Goal: Task Accomplishment & Management: Manage account settings

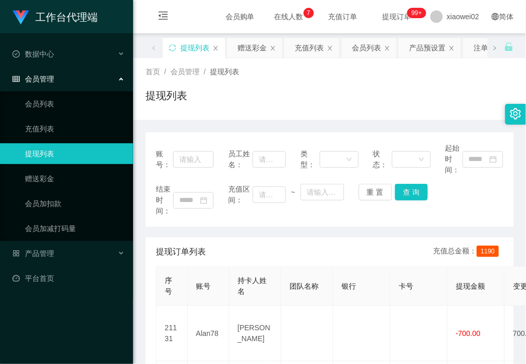
click at [78, 146] on link "提现列表" at bounding box center [75, 153] width 100 height 21
drag, startPoint x: 78, startPoint y: 146, endPoint x: 75, endPoint y: 155, distance: 8.7
click at [75, 155] on link "提现列表" at bounding box center [75, 153] width 100 height 21
click at [71, 180] on link "赠送彩金" at bounding box center [75, 178] width 100 height 21
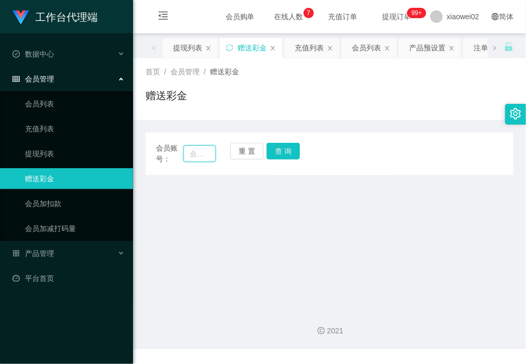
click at [185, 159] on input "text" at bounding box center [199, 153] width 32 height 17
paste input "skls"
type input "skls"
click at [286, 157] on button "查 询" at bounding box center [282, 151] width 33 height 17
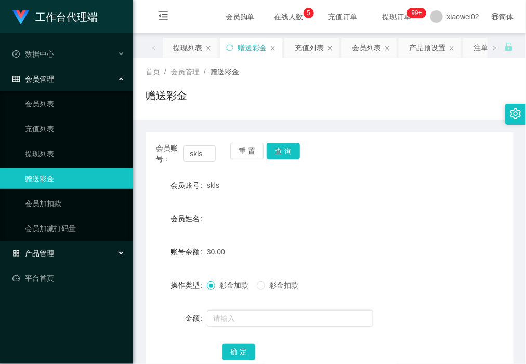
click at [52, 245] on div "产品管理" at bounding box center [66, 253] width 133 height 21
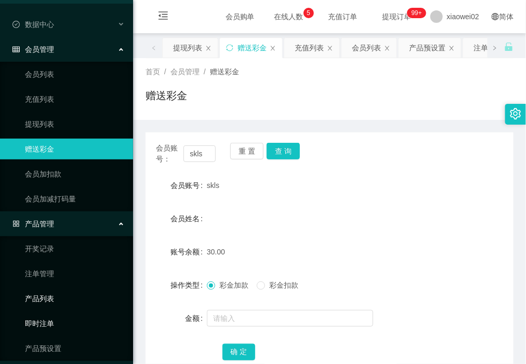
scroll to position [60, 0]
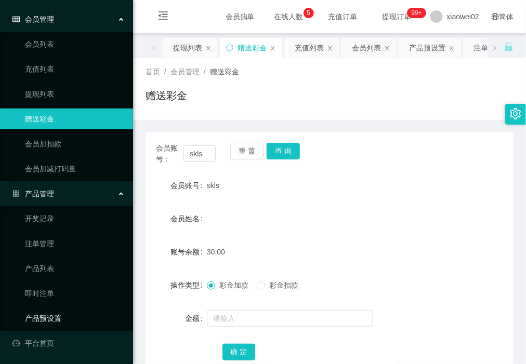
click at [61, 317] on link "产品预设置" at bounding box center [75, 318] width 100 height 21
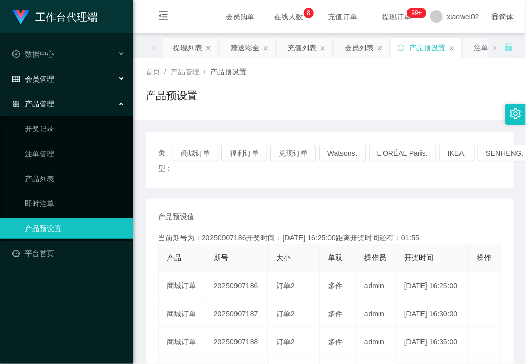
click at [81, 69] on div "会员管理" at bounding box center [66, 79] width 133 height 21
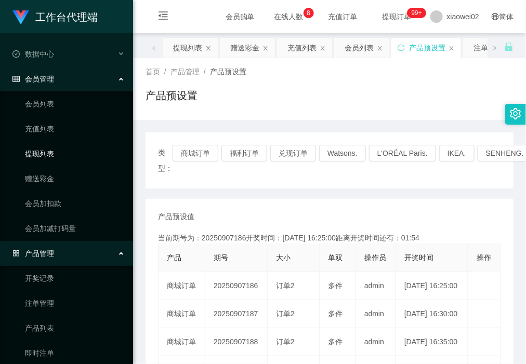
click at [57, 164] on link "提现列表" at bounding box center [75, 153] width 100 height 21
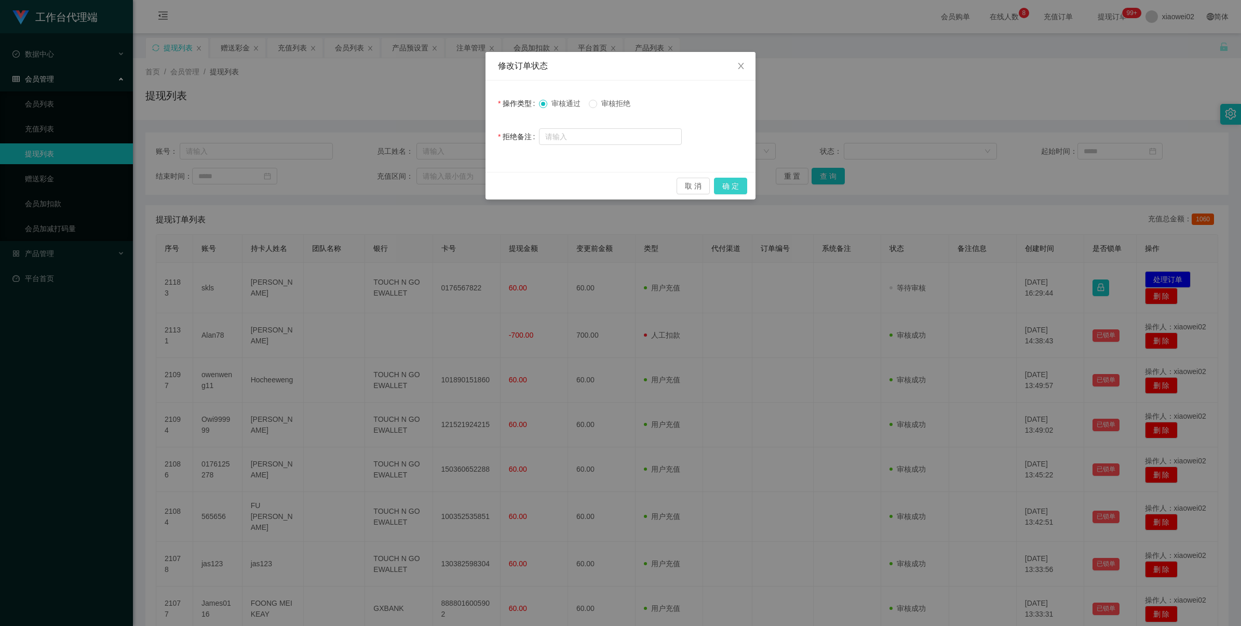
click at [735, 182] on button "确 定" at bounding box center [730, 186] width 33 height 17
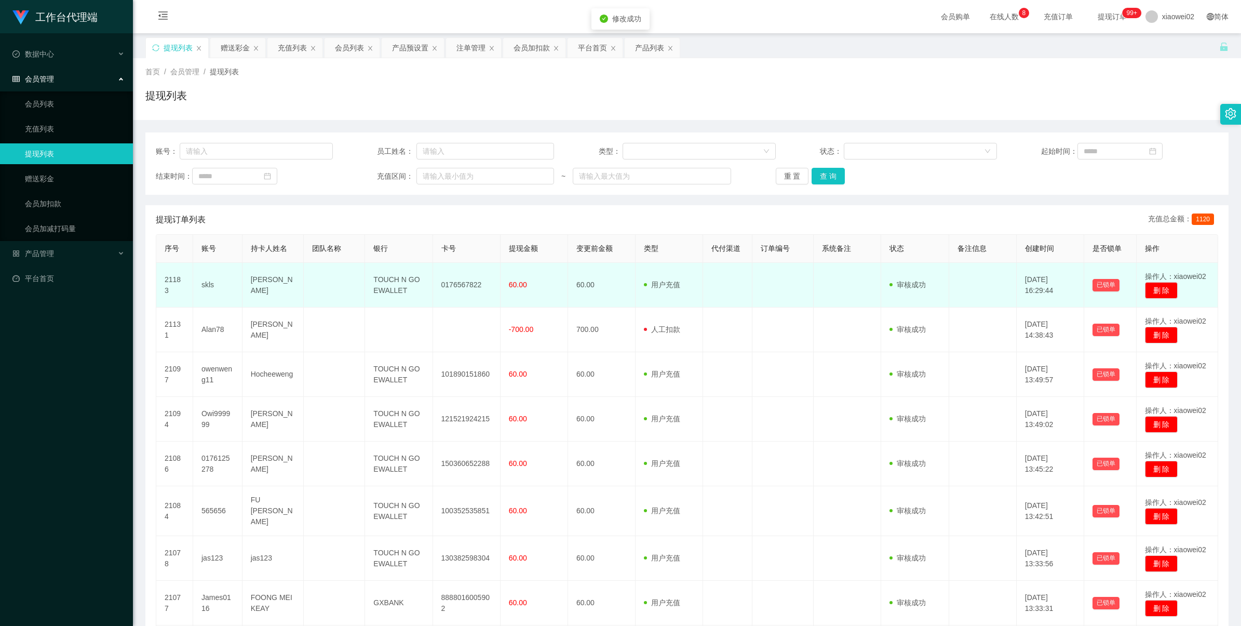
click at [443, 287] on td "0176567822" at bounding box center [467, 285] width 68 height 45
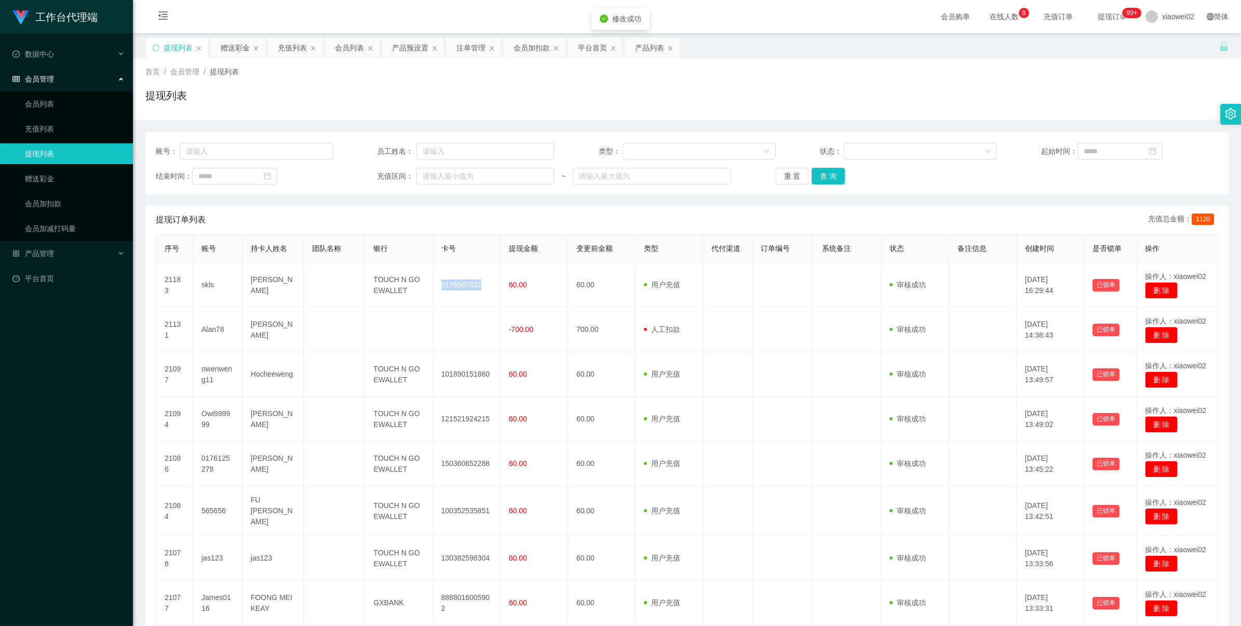
copy td "0176567822"
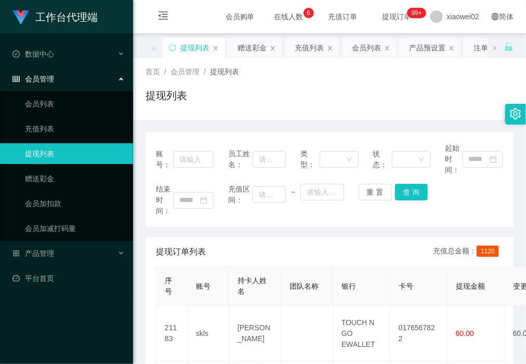
drag, startPoint x: 198, startPoint y: 110, endPoint x: 194, endPoint y: 105, distance: 5.9
click at [198, 110] on div "提现列表" at bounding box center [329, 100] width 368 height 24
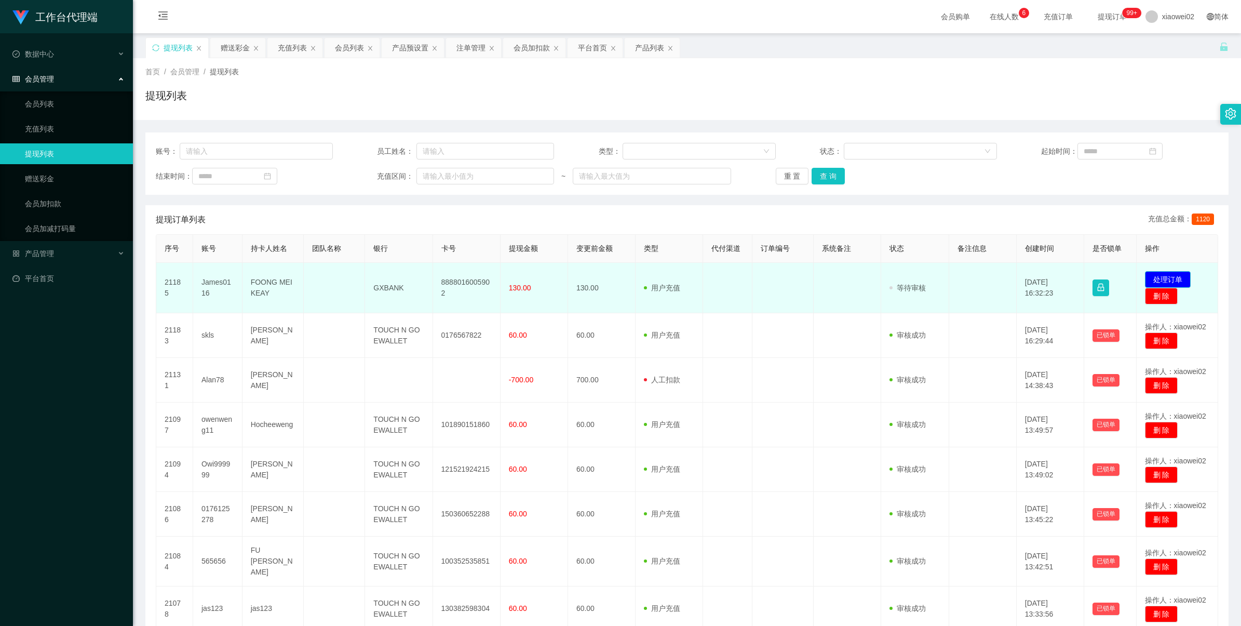
click at [1149, 278] on button "处理订单" at bounding box center [1168, 279] width 46 height 17
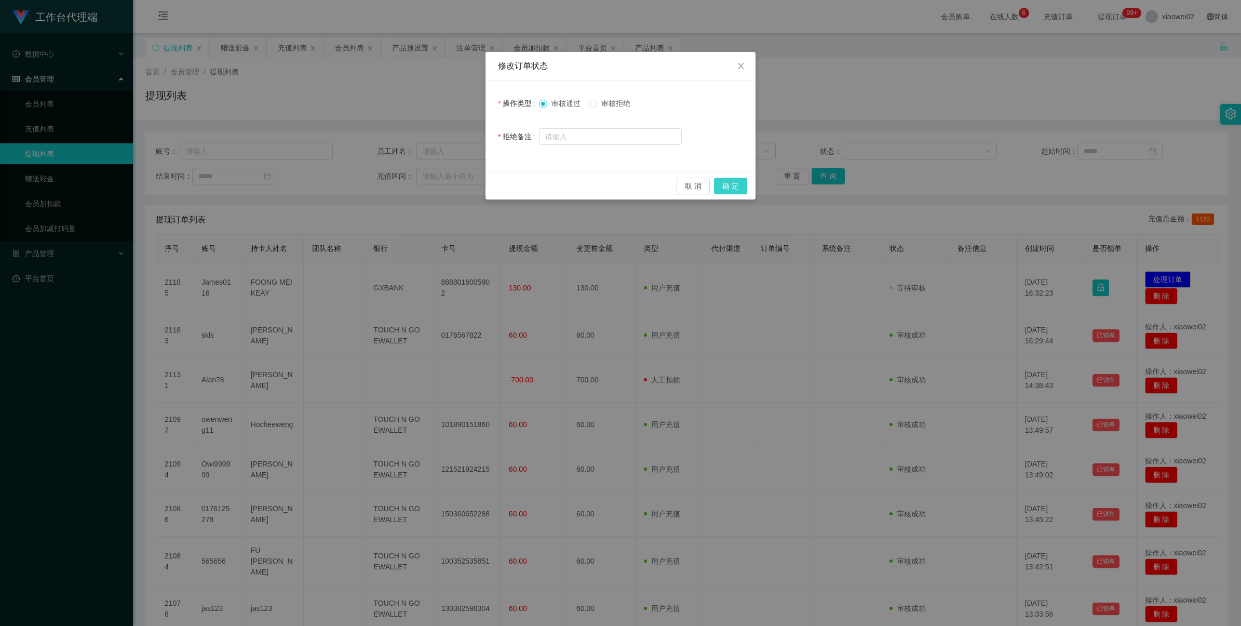
click at [744, 193] on button "确 定" at bounding box center [730, 186] width 33 height 17
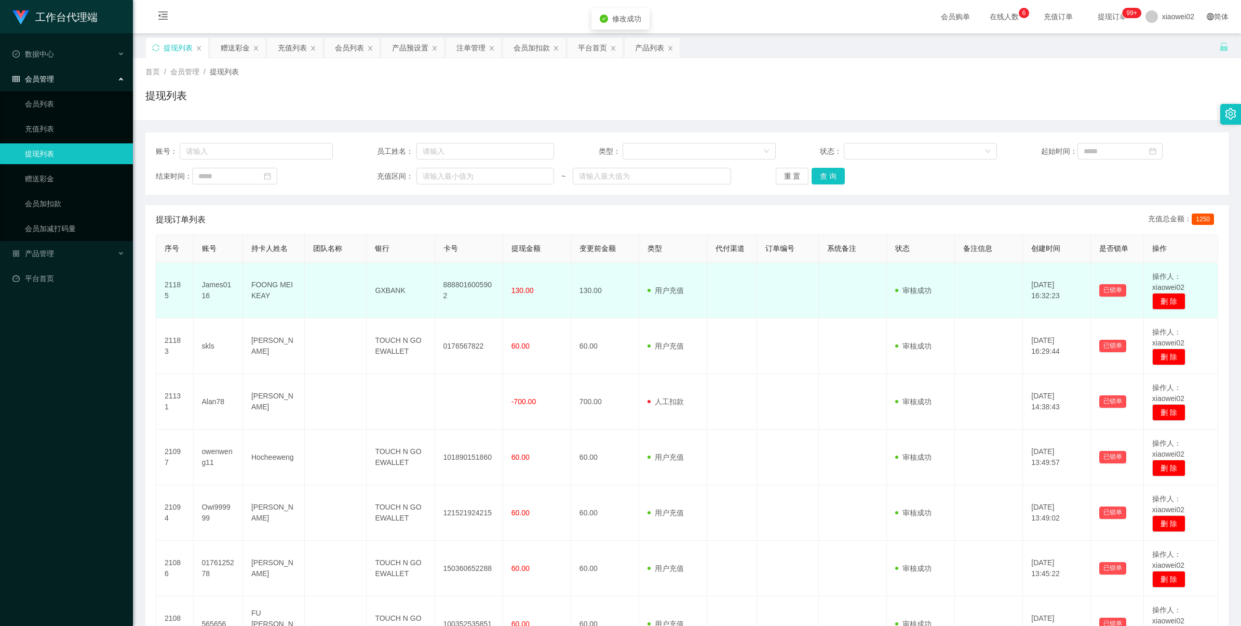
click at [466, 286] on td "8888016005902" at bounding box center [469, 291] width 68 height 56
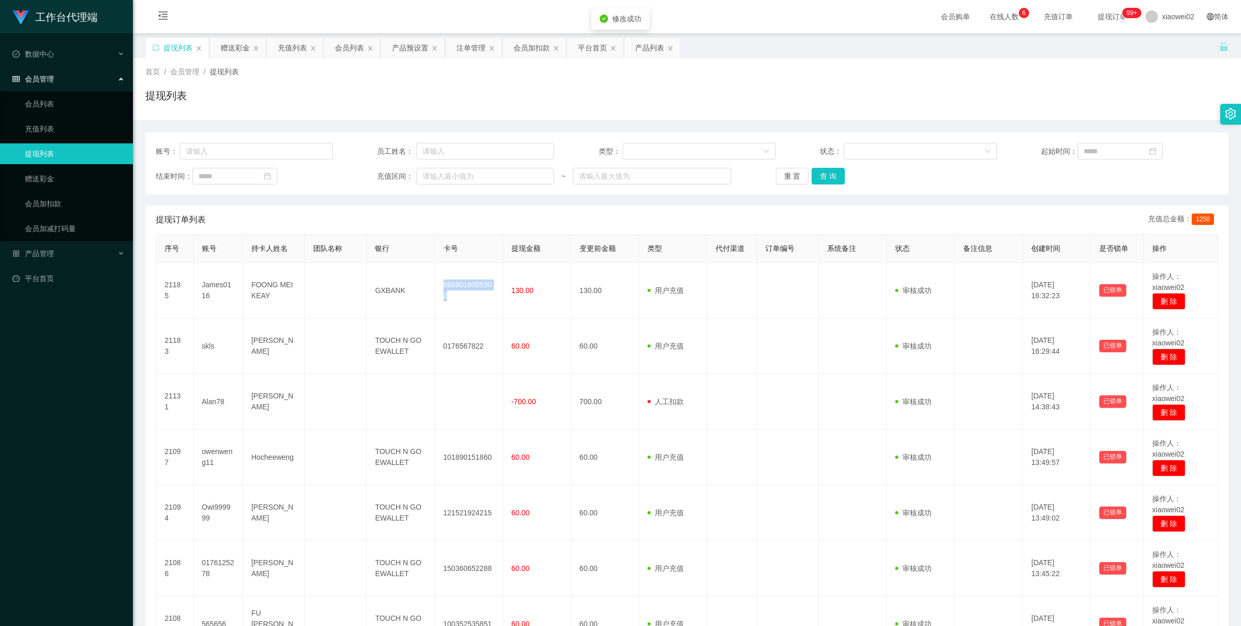
copy td "8888016005902"
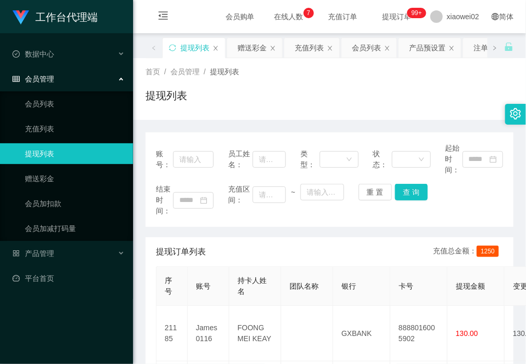
click at [232, 95] on div "提现列表" at bounding box center [329, 100] width 368 height 24
drag, startPoint x: 68, startPoint y: 112, endPoint x: 69, endPoint y: 68, distance: 43.6
click at [68, 112] on link "会员列表" at bounding box center [75, 103] width 100 height 21
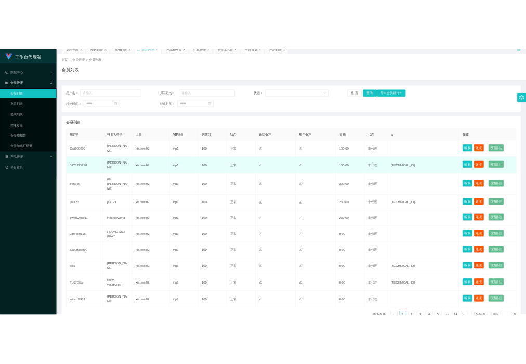
scroll to position [65, 0]
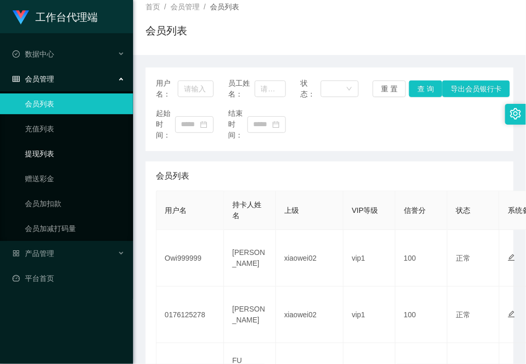
click at [46, 161] on link "提现列表" at bounding box center [75, 153] width 100 height 21
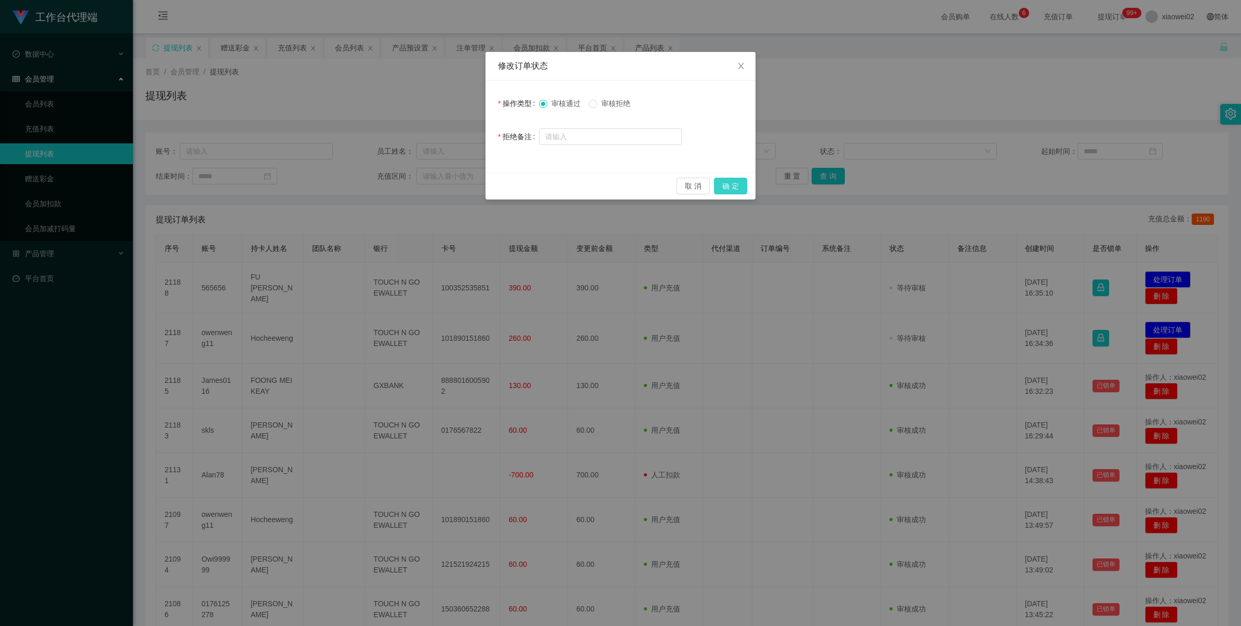
click at [742, 186] on button "确 定" at bounding box center [730, 186] width 33 height 17
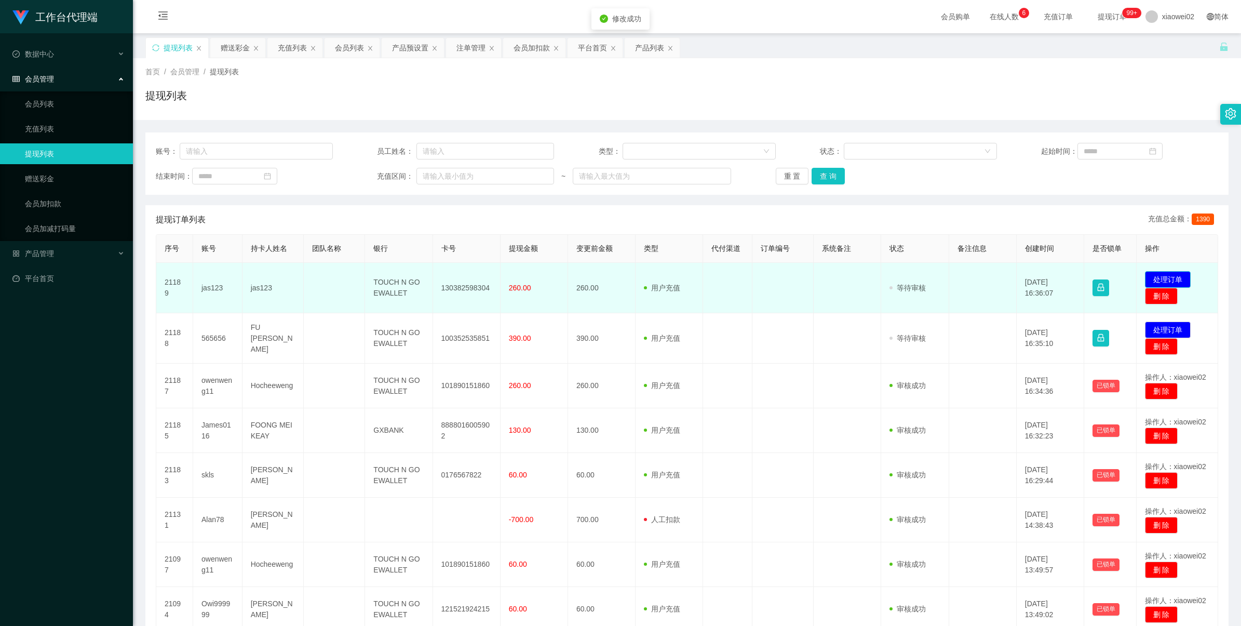
click at [1165, 280] on button "处理订单" at bounding box center [1168, 279] width 46 height 17
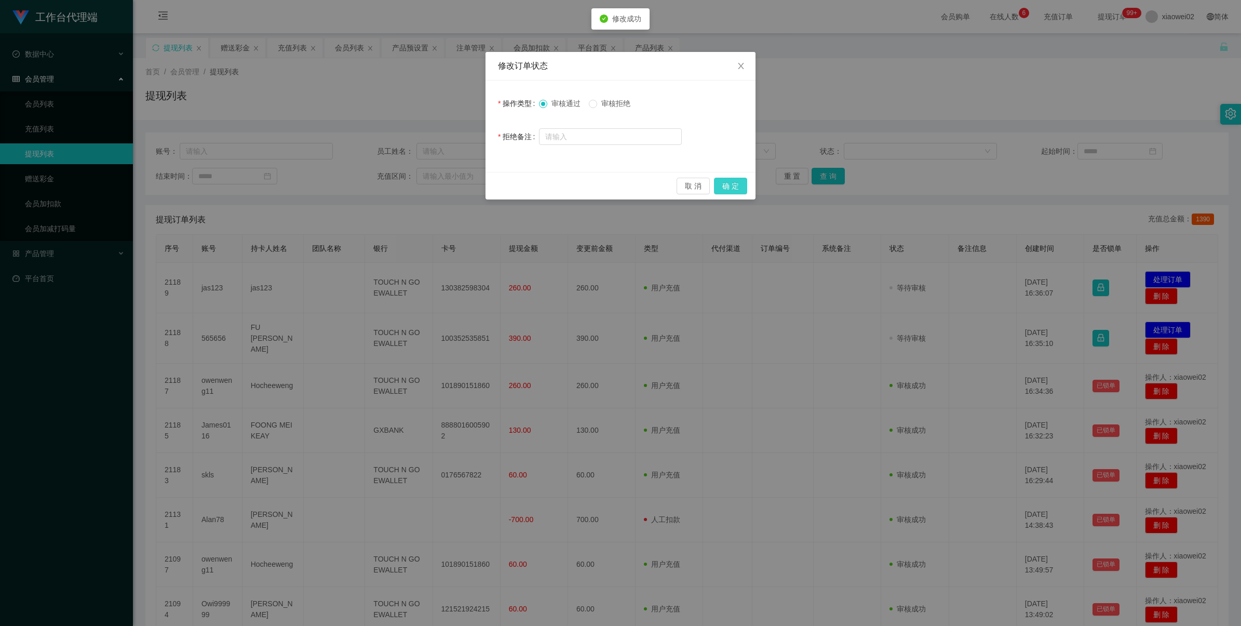
click at [736, 185] on button "确 定" at bounding box center [730, 186] width 33 height 17
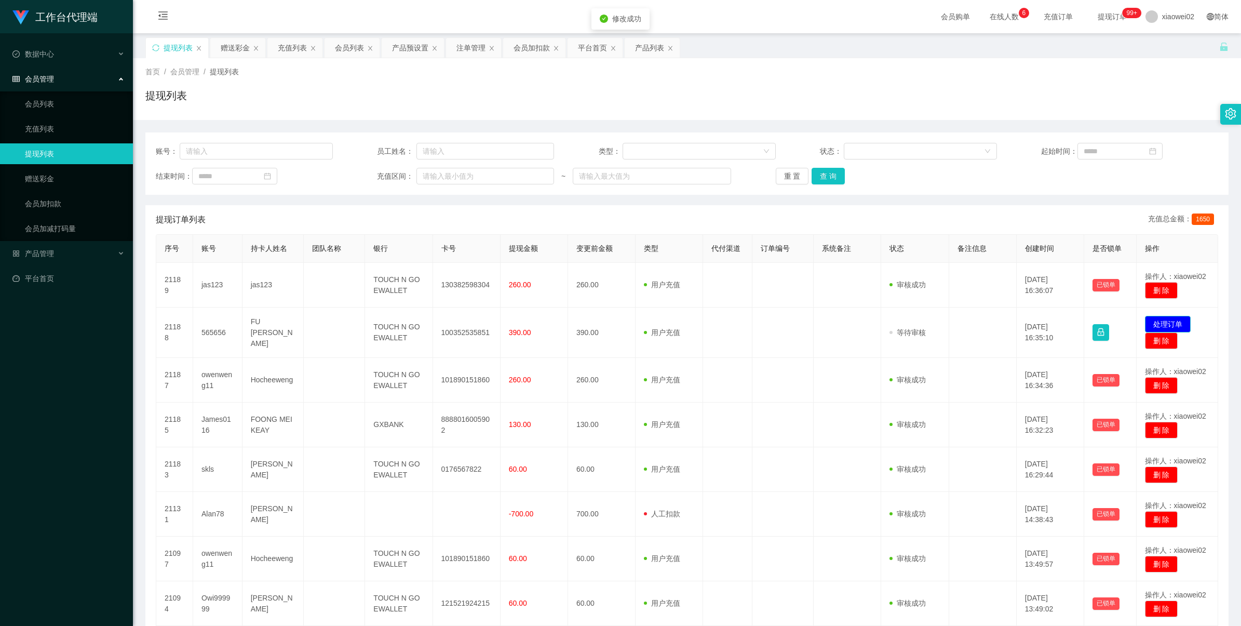
drag, startPoint x: 1163, startPoint y: 318, endPoint x: 1097, endPoint y: 294, distance: 70.3
click at [1163, 318] on button "处理订单" at bounding box center [1168, 324] width 46 height 17
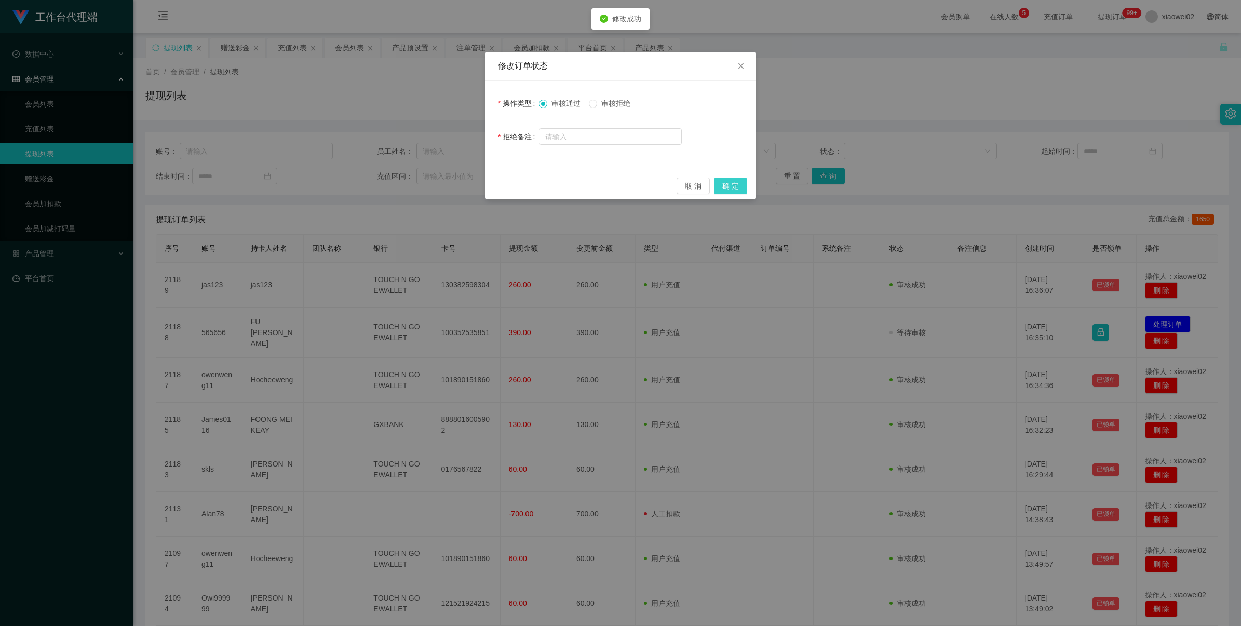
click at [744, 187] on button "确 定" at bounding box center [730, 186] width 33 height 17
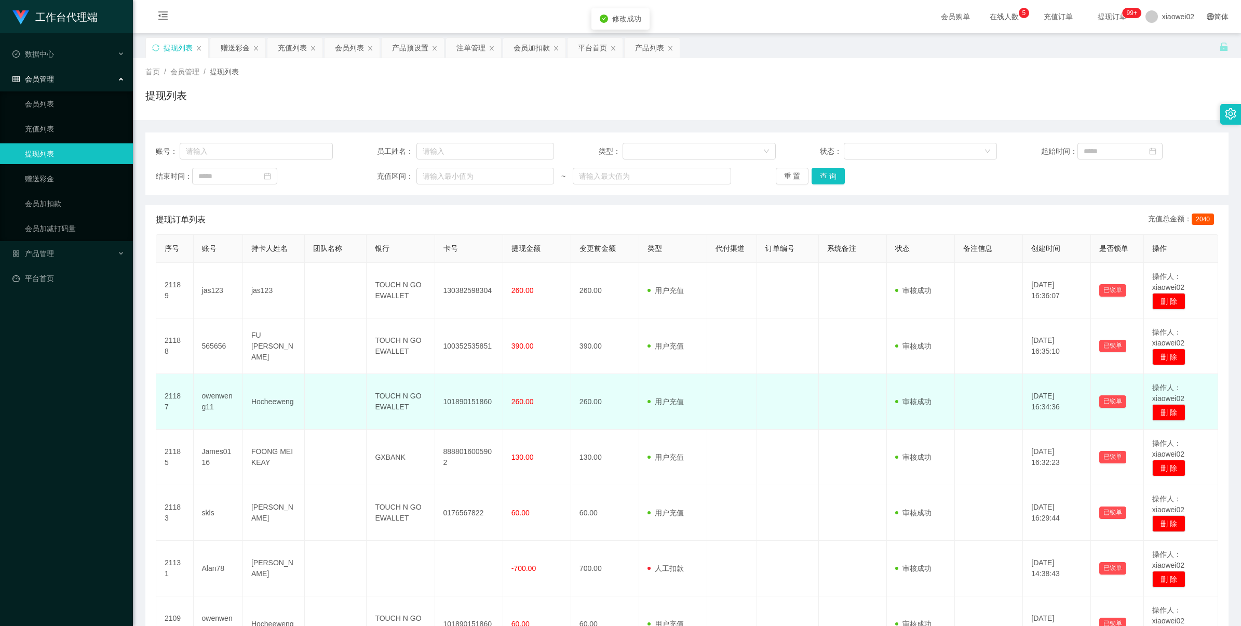
click at [471, 393] on td "101890151860" at bounding box center [469, 402] width 68 height 56
click at [473, 393] on td "101890151860" at bounding box center [469, 402] width 68 height 56
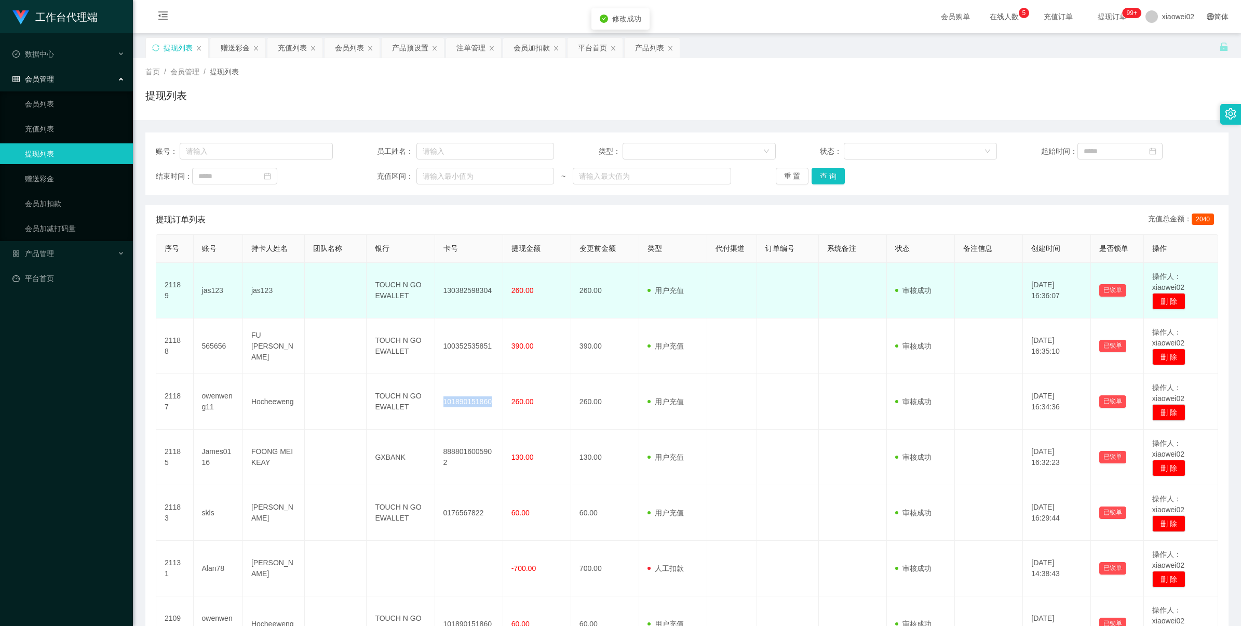
copy td "101890151860"
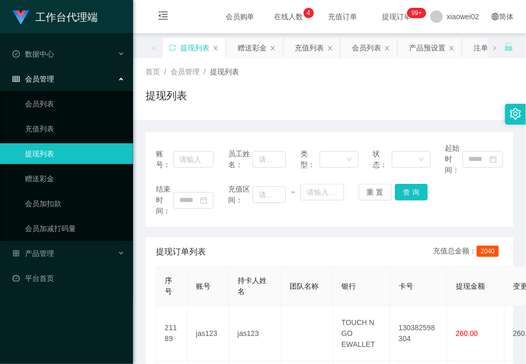
scroll to position [195, 0]
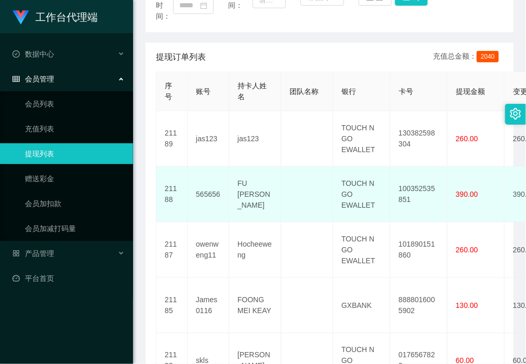
click at [408, 187] on td "100352535851" at bounding box center [418, 195] width 57 height 56
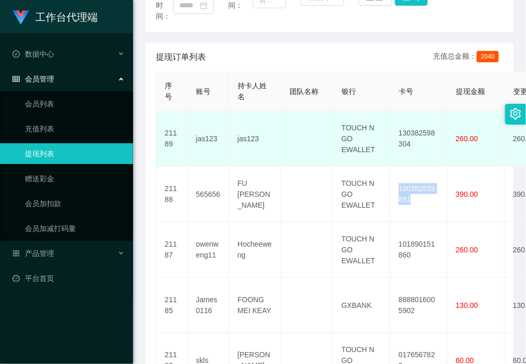
copy td "100352535851"
click at [407, 136] on td "130382598304" at bounding box center [418, 139] width 57 height 56
copy td "130382598304"
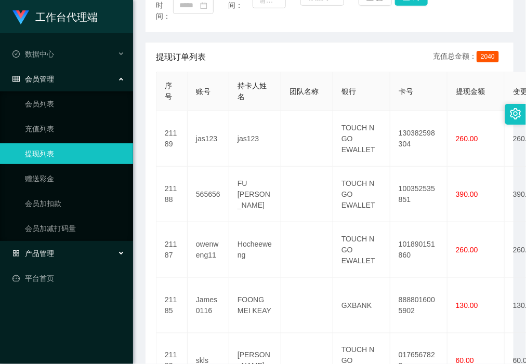
click at [92, 254] on div "产品管理" at bounding box center [66, 253] width 133 height 21
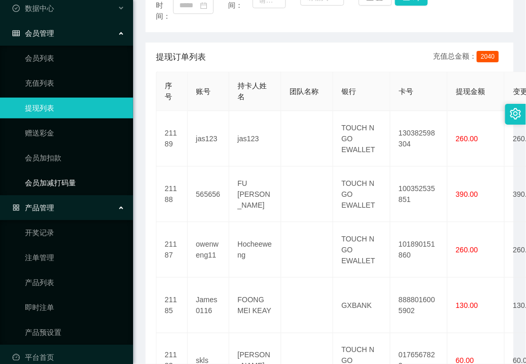
scroll to position [60, 0]
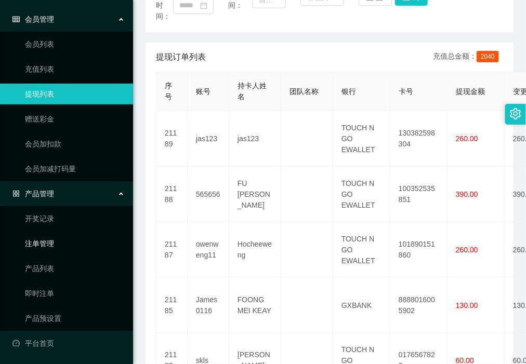
click at [76, 243] on link "注单管理" at bounding box center [75, 243] width 100 height 21
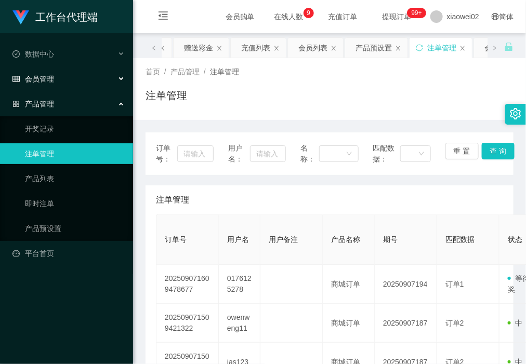
click at [60, 86] on div "会员管理" at bounding box center [66, 79] width 133 height 21
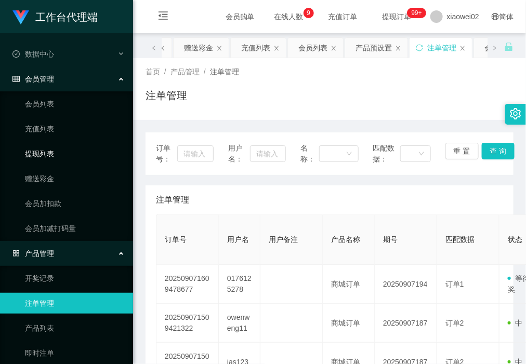
click at [45, 143] on link "提现列表" at bounding box center [75, 153] width 100 height 21
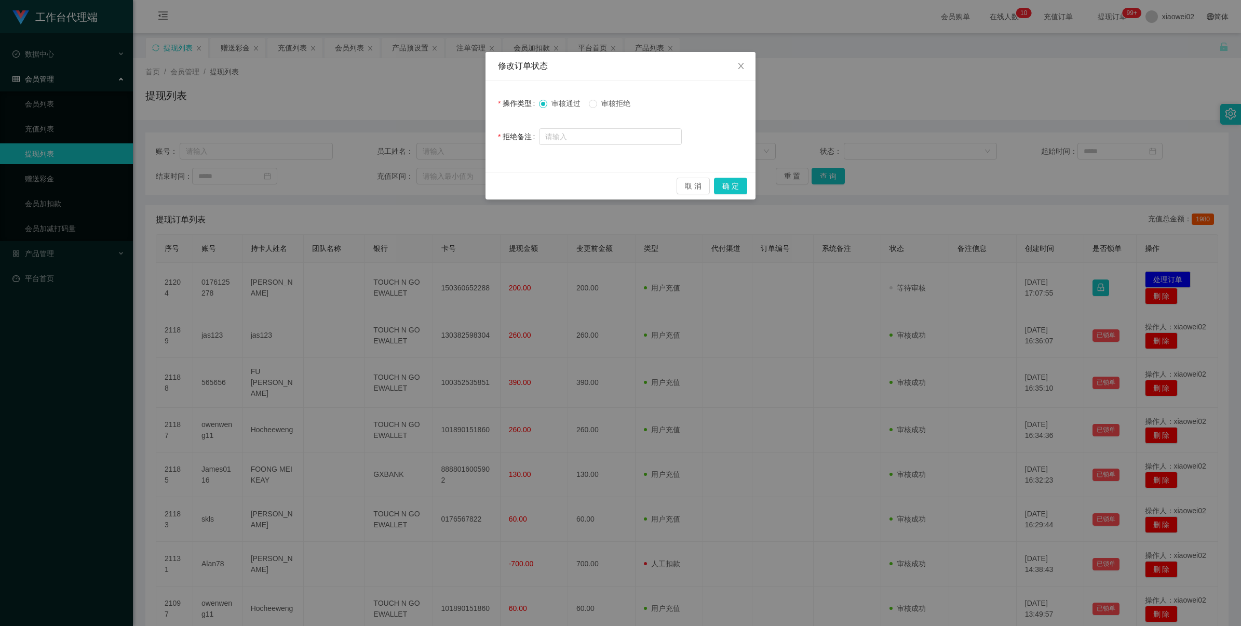
click at [607, 100] on span "审核拒绝" at bounding box center [615, 103] width 37 height 8
click at [720, 188] on button "确 定" at bounding box center [730, 186] width 33 height 17
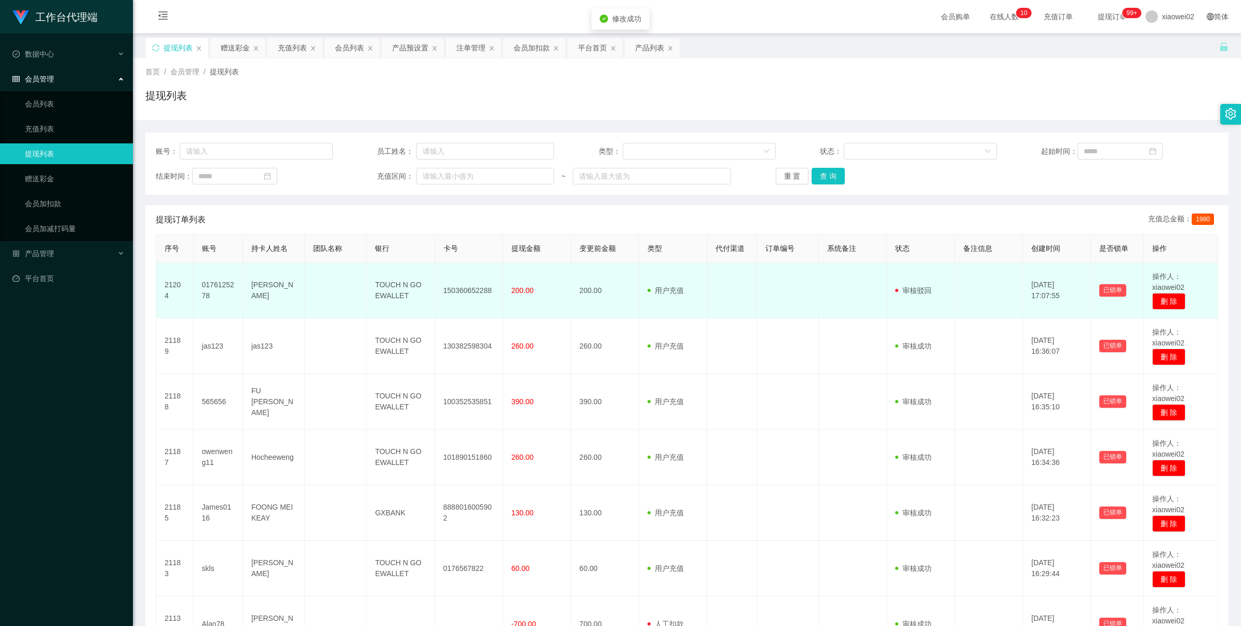
click at [235, 282] on td "0176125278" at bounding box center [218, 291] width 49 height 56
click at [227, 282] on td "0176125278" at bounding box center [218, 291] width 49 height 56
copy td "0176125278"
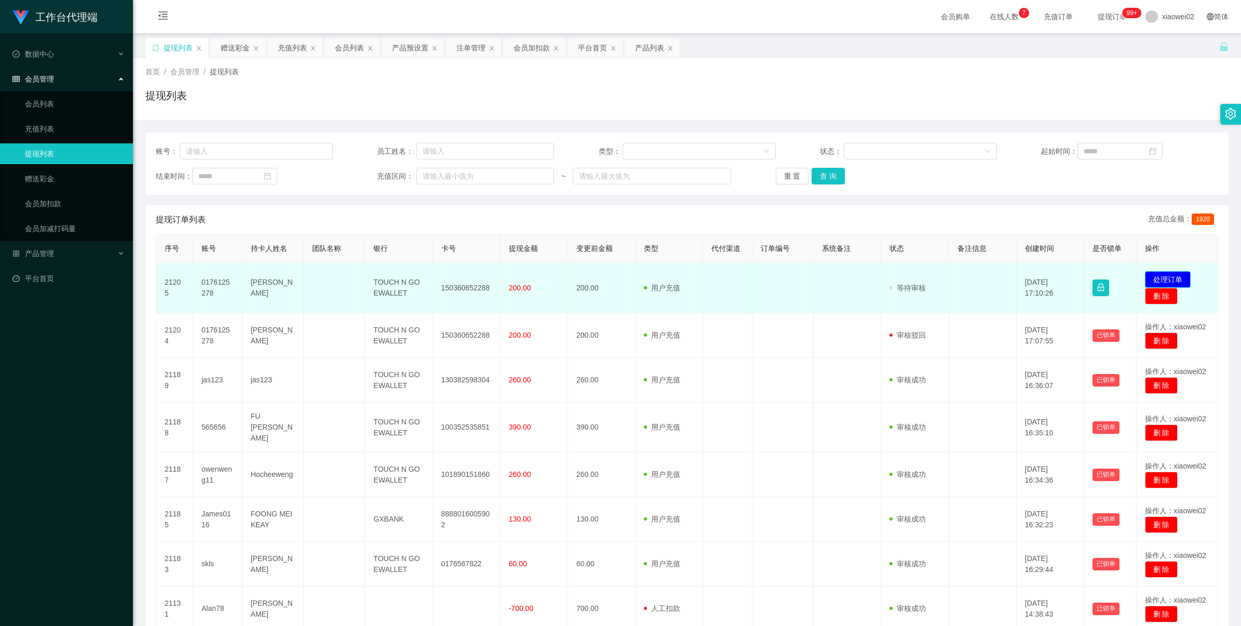
click at [1153, 278] on button "处理订单" at bounding box center [1168, 279] width 46 height 17
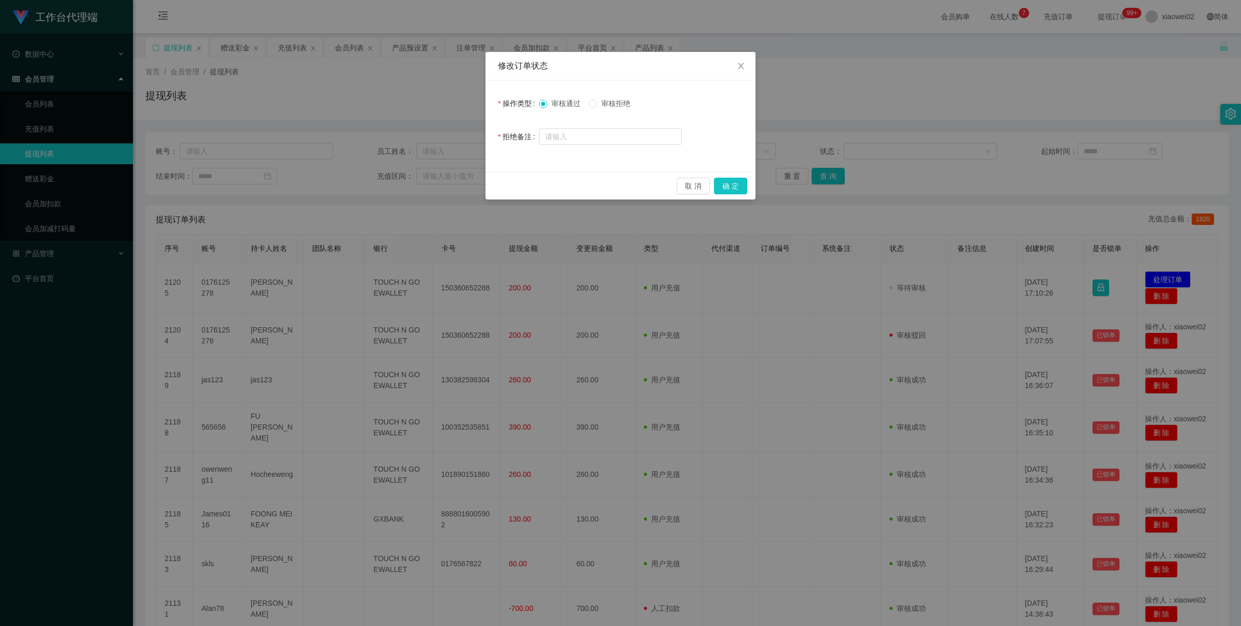
click at [613, 100] on span "审核拒绝" at bounding box center [615, 103] width 37 height 8
click at [723, 187] on button "确 定" at bounding box center [730, 186] width 33 height 17
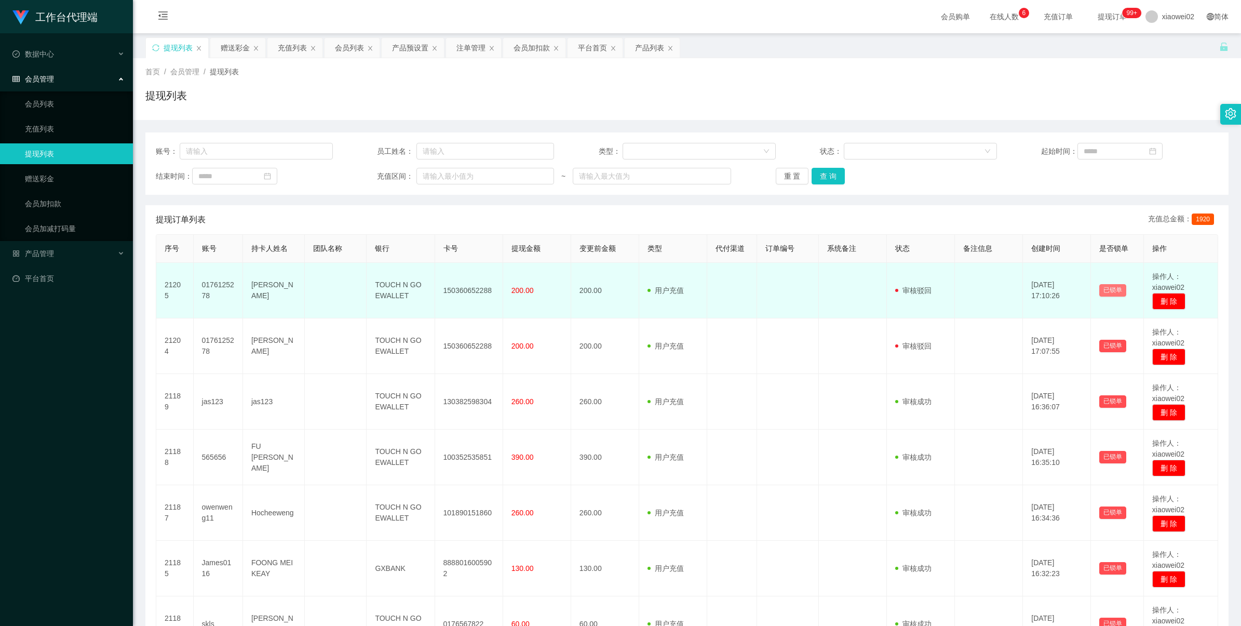
click at [1114, 292] on button "已锁单" at bounding box center [1112, 290] width 27 height 12
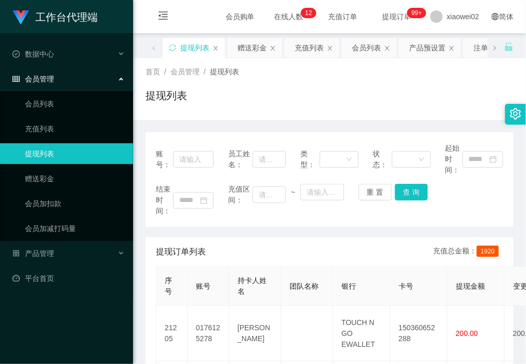
click at [45, 1] on h1 "工作台代理端" at bounding box center [66, 17] width 62 height 33
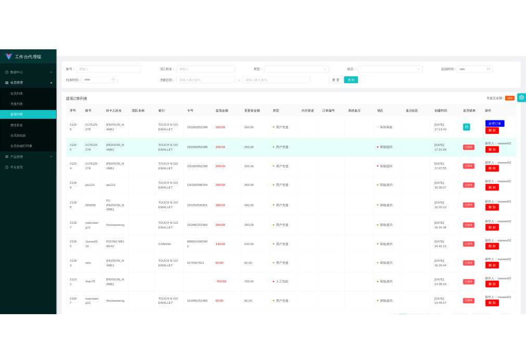
scroll to position [43, 0]
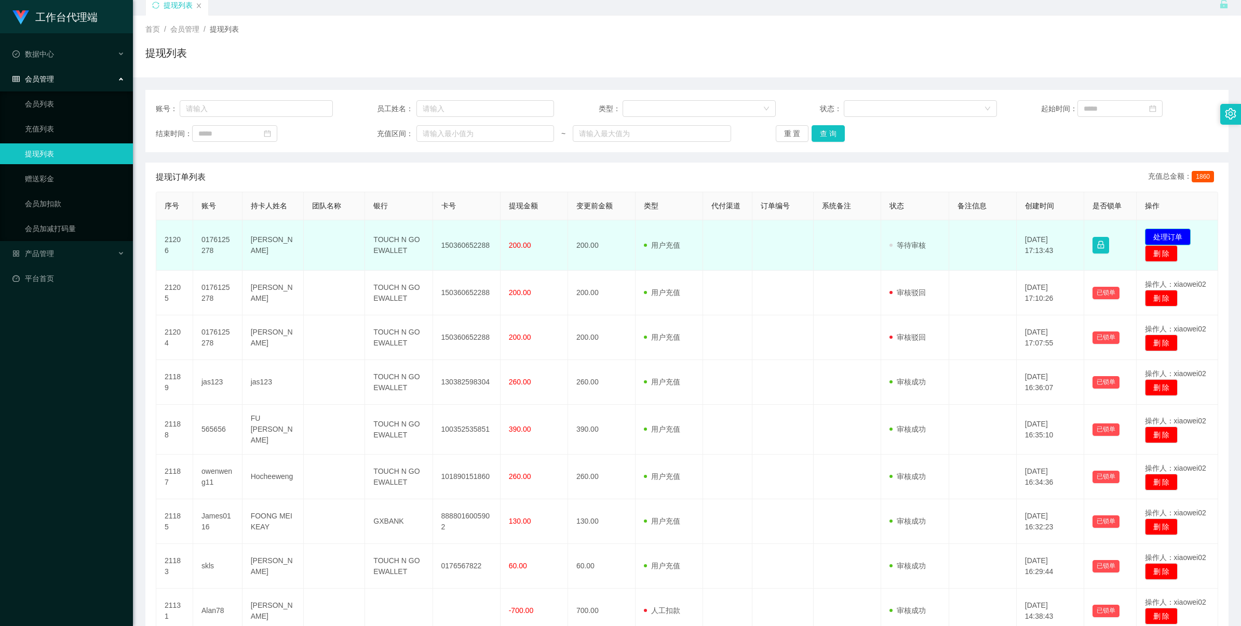
click at [525, 237] on button "处理订单" at bounding box center [1168, 236] width 46 height 17
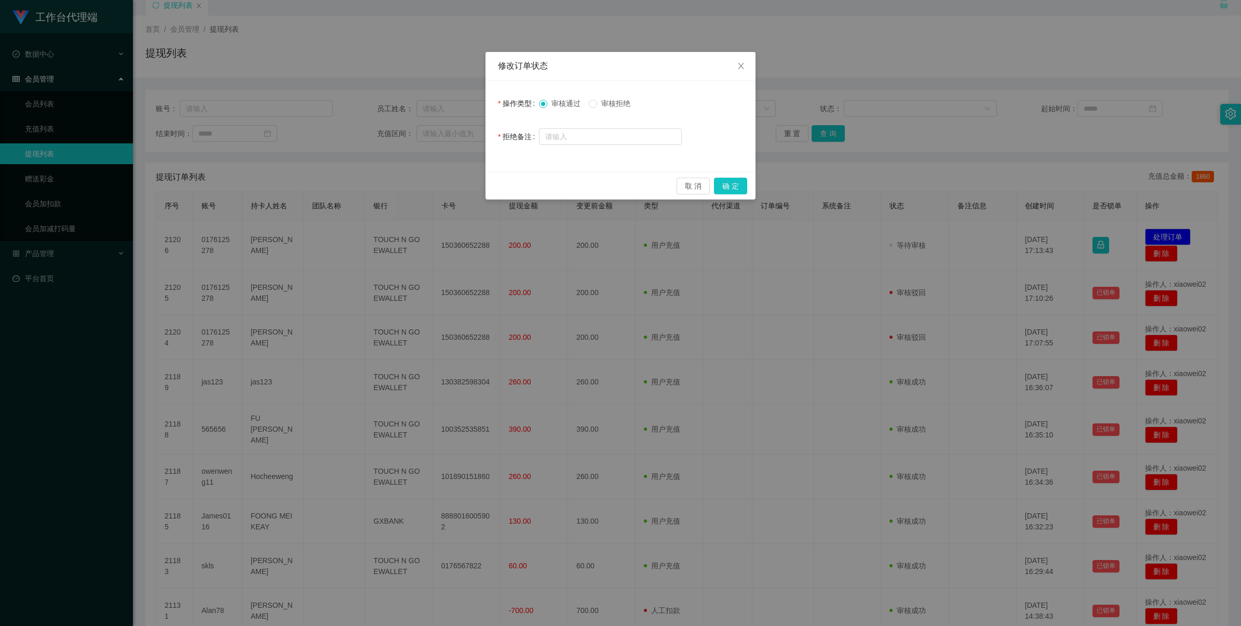
click at [525, 104] on span "审核拒绝" at bounding box center [615, 103] width 37 height 8
click at [525, 195] on div "取 消 确 定" at bounding box center [621, 186] width 270 height 28
click at [525, 130] on input "text" at bounding box center [610, 136] width 143 height 17
type input "积分错误"
click at [525, 183] on button "确 定" at bounding box center [730, 186] width 33 height 17
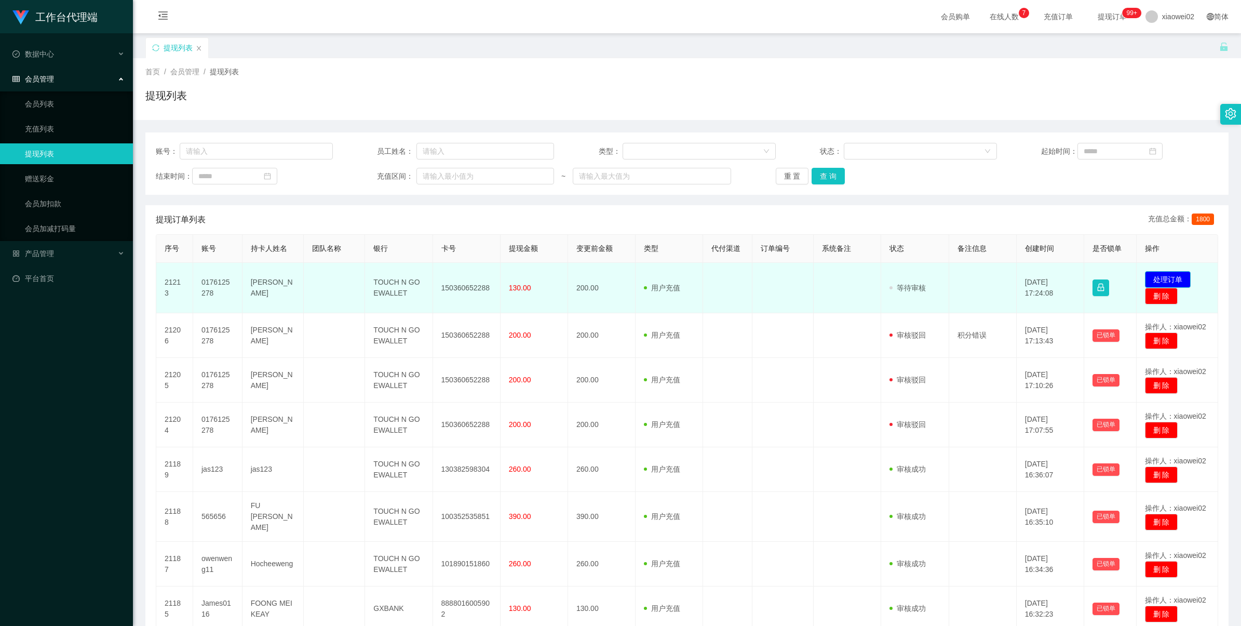
click at [525, 279] on button "处理订单" at bounding box center [1168, 279] width 46 height 17
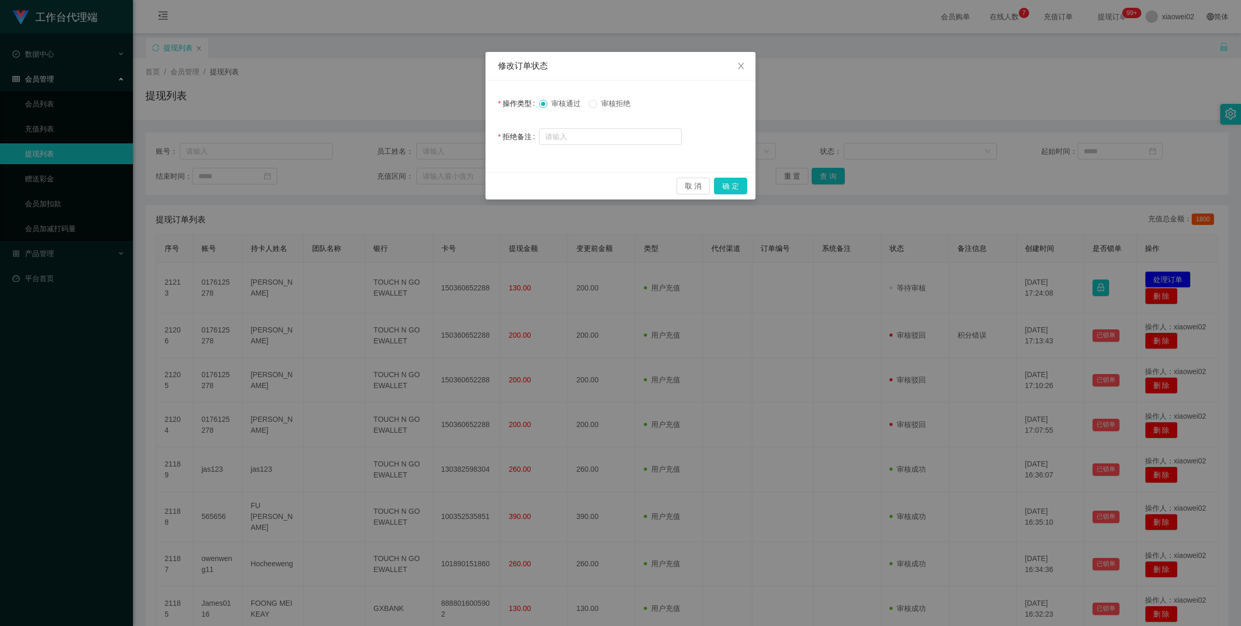
click at [525, 99] on span "审核拒绝" at bounding box center [615, 103] width 37 height 8
drag, startPoint x: 721, startPoint y: 183, endPoint x: 730, endPoint y: 180, distance: 9.5
click at [525, 184] on button "确 定" at bounding box center [730, 186] width 33 height 17
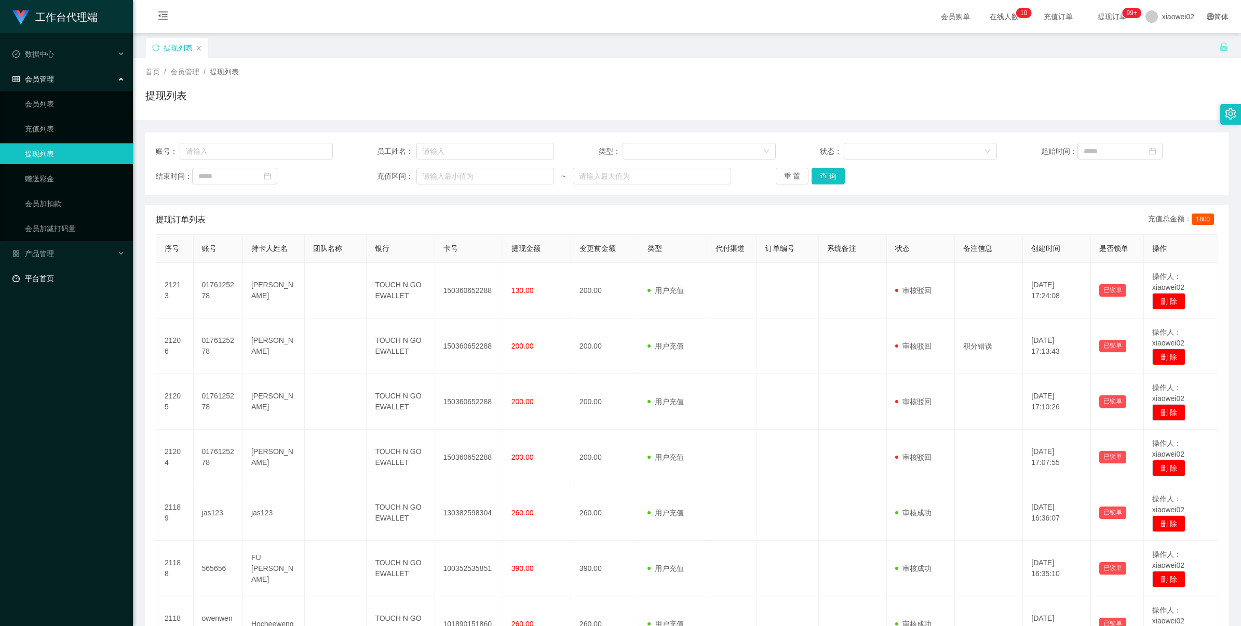
click at [24, 271] on link "平台首页" at bounding box center [68, 278] width 112 height 21
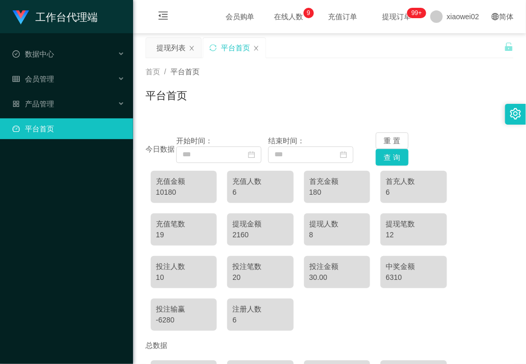
drag, startPoint x: 233, startPoint y: 73, endPoint x: 222, endPoint y: 77, distance: 11.0
click at [233, 73] on div "首页 / 平台首页 /" at bounding box center [329, 71] width 368 height 11
click at [87, 82] on div "会员管理" at bounding box center [66, 79] width 133 height 21
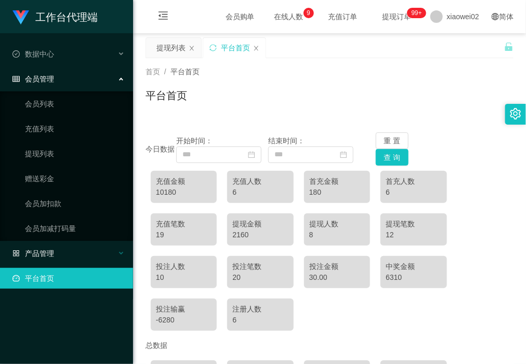
click at [65, 246] on div "产品管理" at bounding box center [66, 253] width 133 height 21
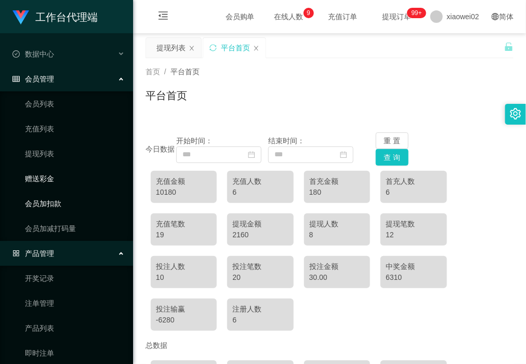
scroll to position [60, 0]
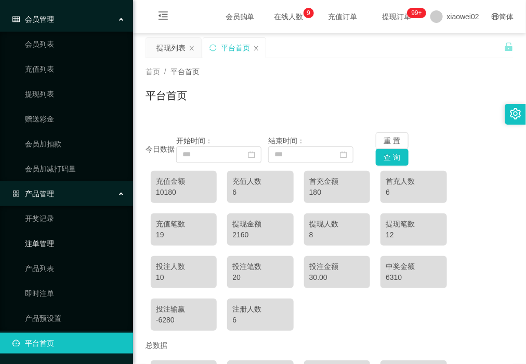
click at [64, 235] on link "注单管理" at bounding box center [75, 243] width 100 height 21
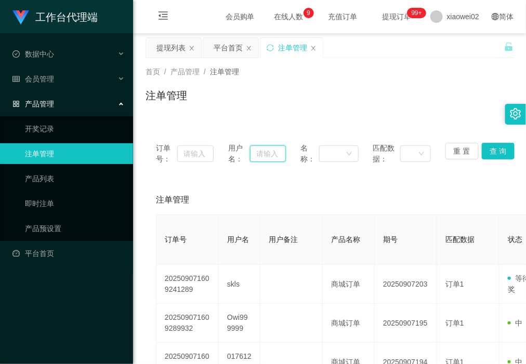
click at [253, 153] on input "text" at bounding box center [268, 153] width 36 height 17
paste input "Owi999999"
type input "Owi999999"
click at [481, 153] on button "查 询" at bounding box center [497, 151] width 33 height 17
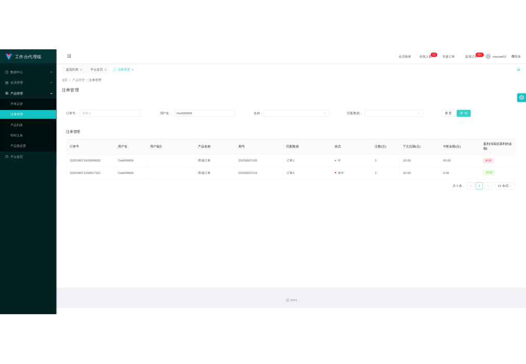
scroll to position [0, 0]
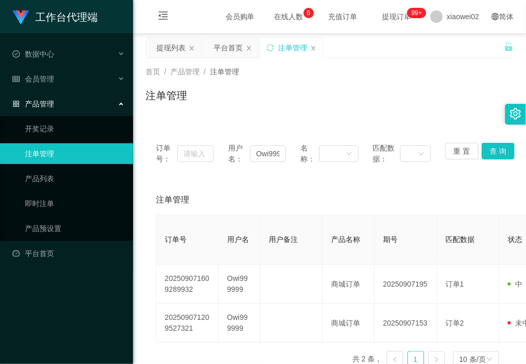
click at [270, 109] on div "注单管理" at bounding box center [329, 100] width 368 height 24
click at [83, 70] on div "会员管理" at bounding box center [66, 79] width 133 height 21
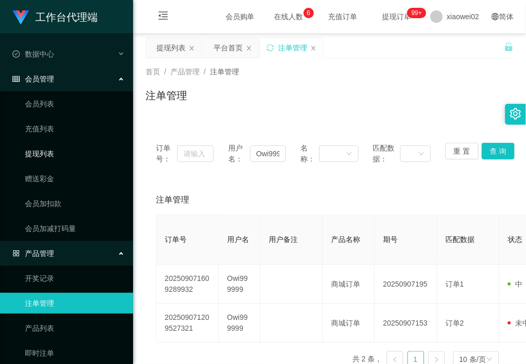
click at [71, 153] on link "提现列表" at bounding box center [75, 153] width 100 height 21
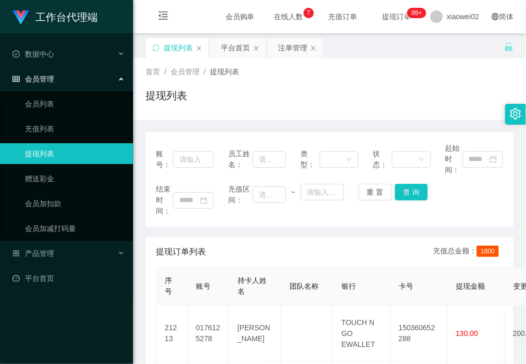
click at [72, 159] on link "提现列表" at bounding box center [75, 153] width 100 height 21
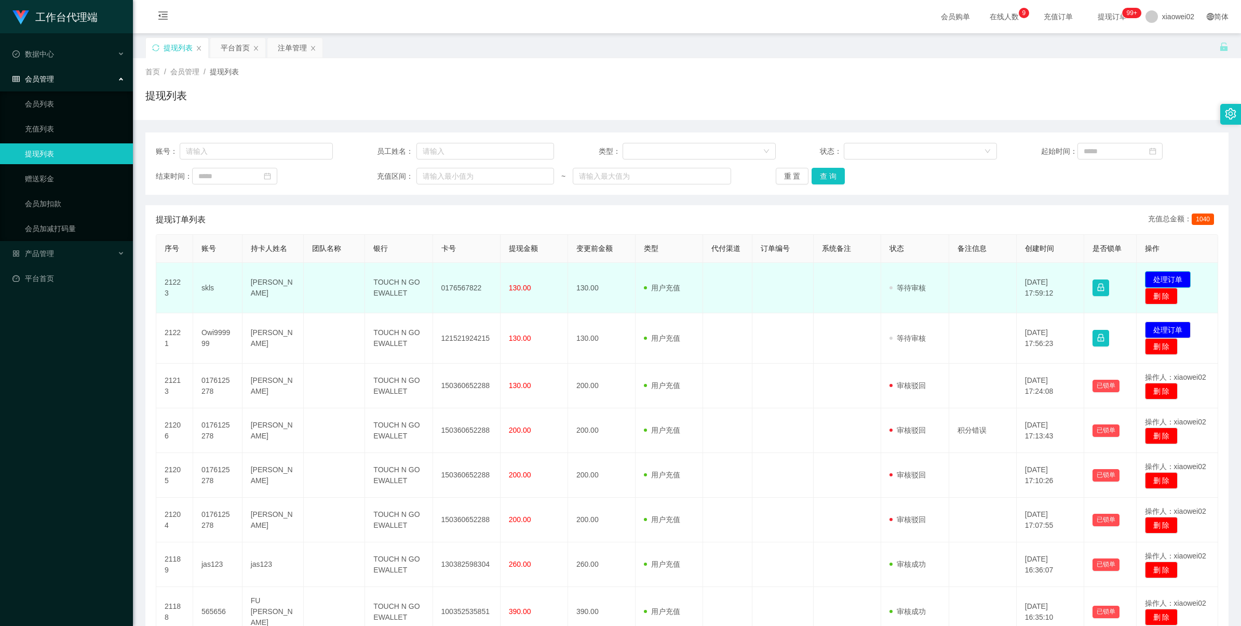
click at [1174, 283] on button "处理订单" at bounding box center [1168, 279] width 46 height 17
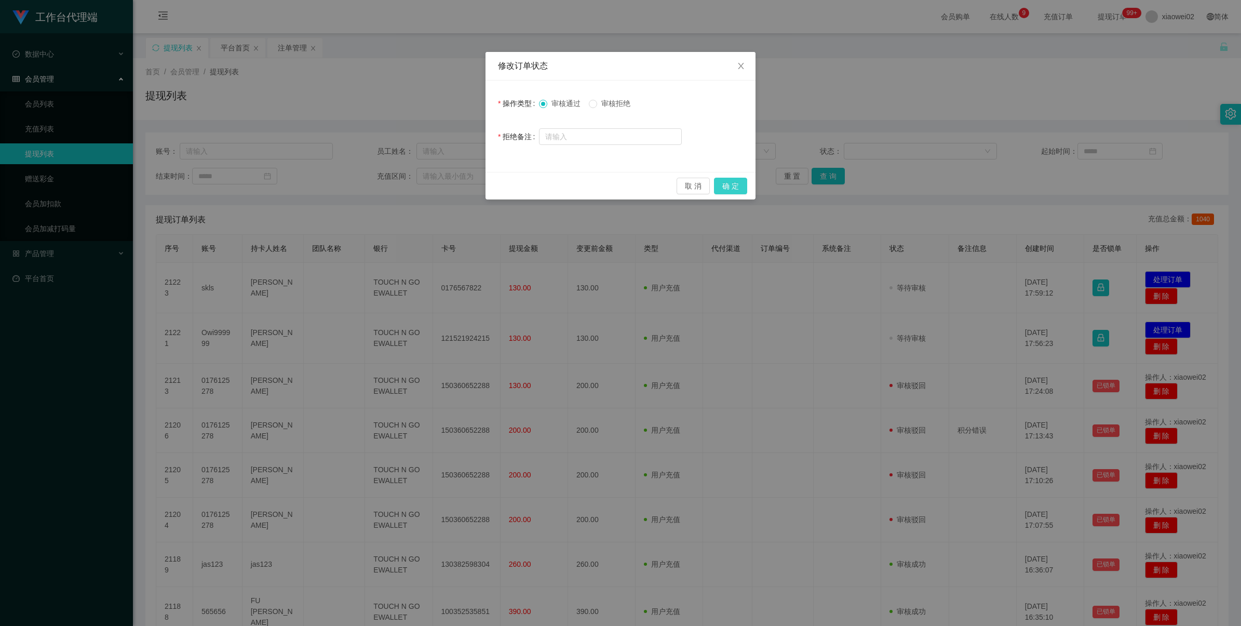
click at [723, 183] on button "确 定" at bounding box center [730, 186] width 33 height 17
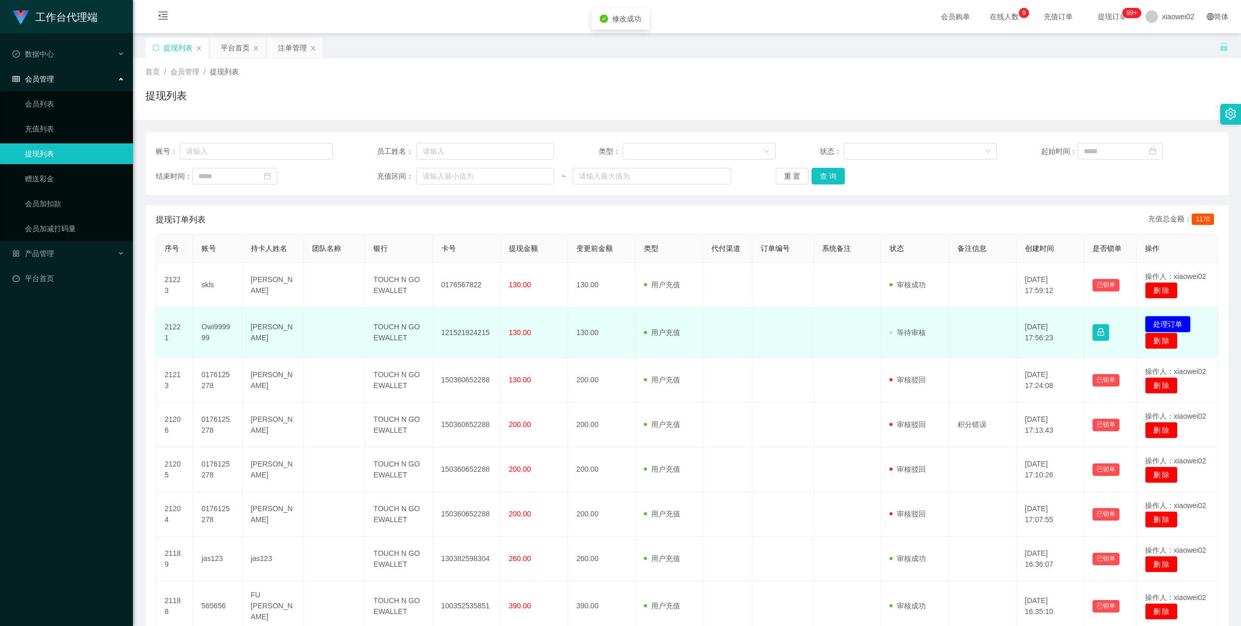
click at [1177, 326] on button "处理订单" at bounding box center [1168, 324] width 46 height 17
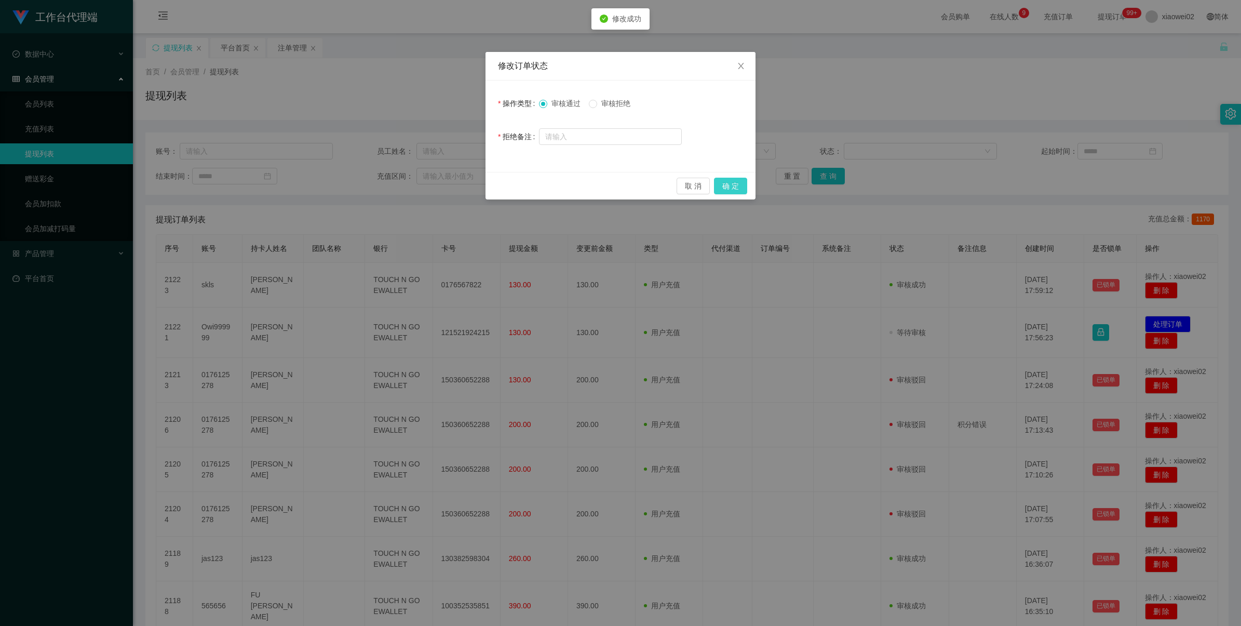
click at [727, 180] on button "确 定" at bounding box center [730, 186] width 33 height 17
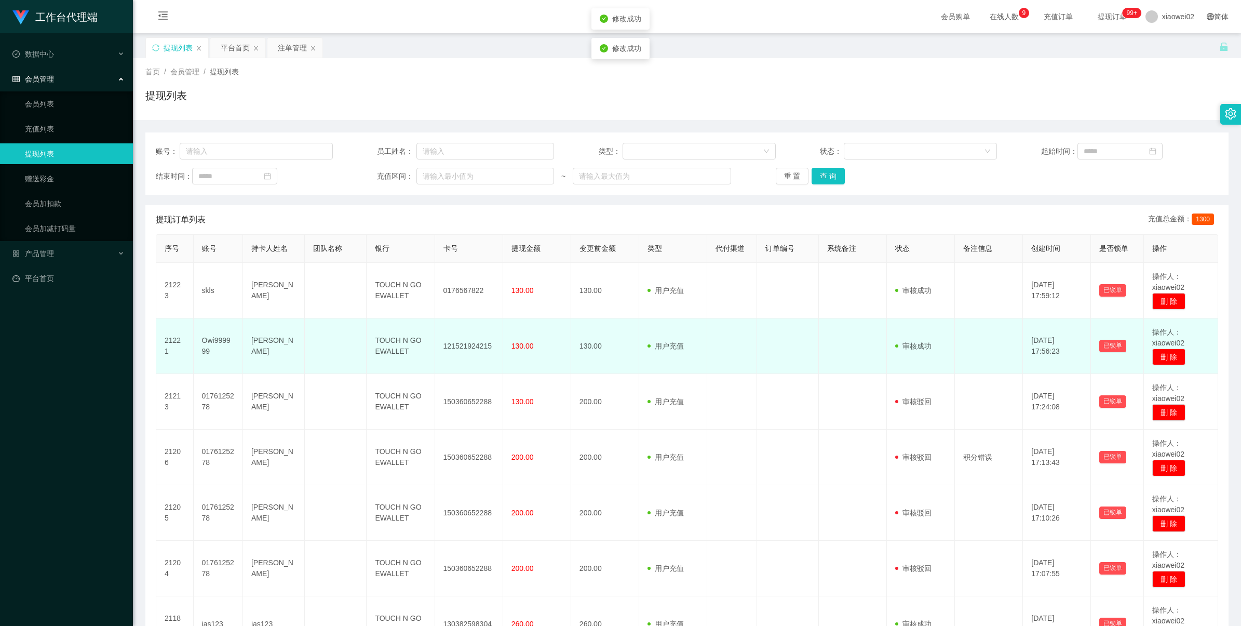
click at [459, 346] on td "121521924215" at bounding box center [469, 346] width 68 height 56
drag, startPoint x: 459, startPoint y: 346, endPoint x: 465, endPoint y: 346, distance: 6.8
click at [463, 346] on td "121521924215" at bounding box center [469, 346] width 68 height 56
copy td "121521924215"
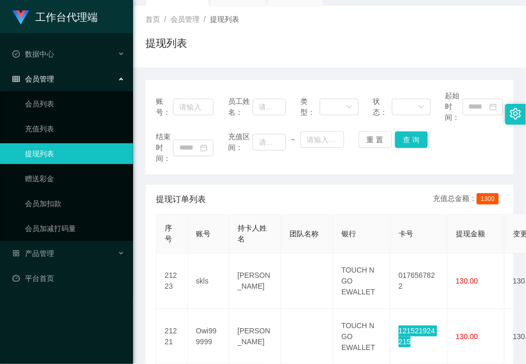
scroll to position [130, 0]
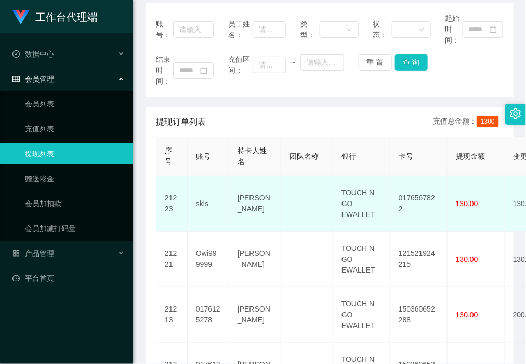
click at [408, 200] on td "0176567822" at bounding box center [418, 204] width 57 height 56
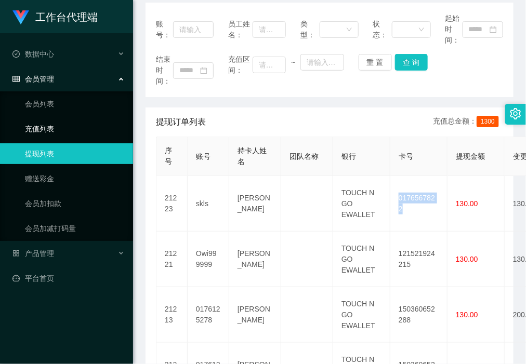
copy td "0176567822"
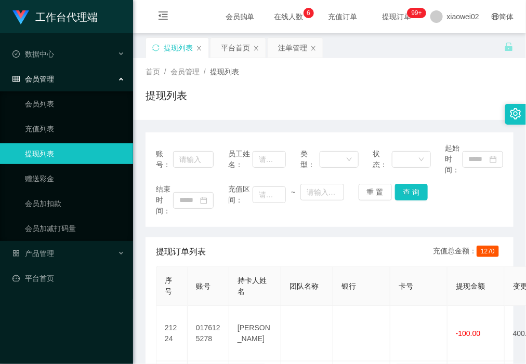
drag, startPoint x: 302, startPoint y: 92, endPoint x: 306, endPoint y: 86, distance: 7.5
click at [302, 92] on div "提现列表" at bounding box center [329, 100] width 368 height 24
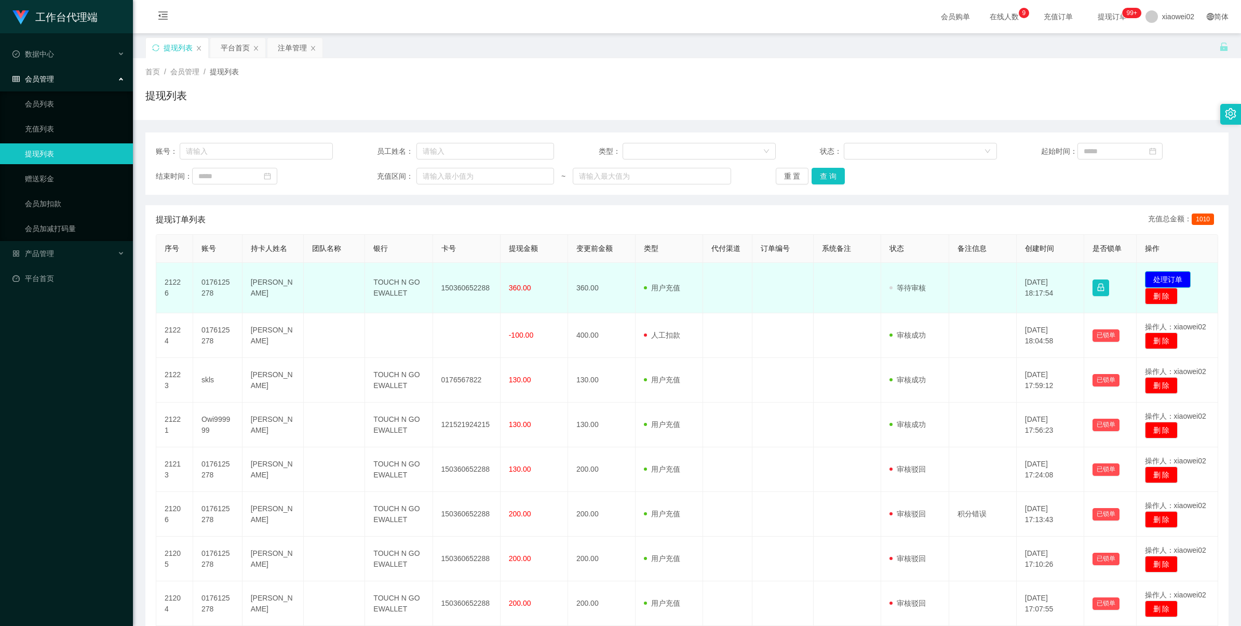
click at [1164, 277] on button "处理订单" at bounding box center [1168, 279] width 46 height 17
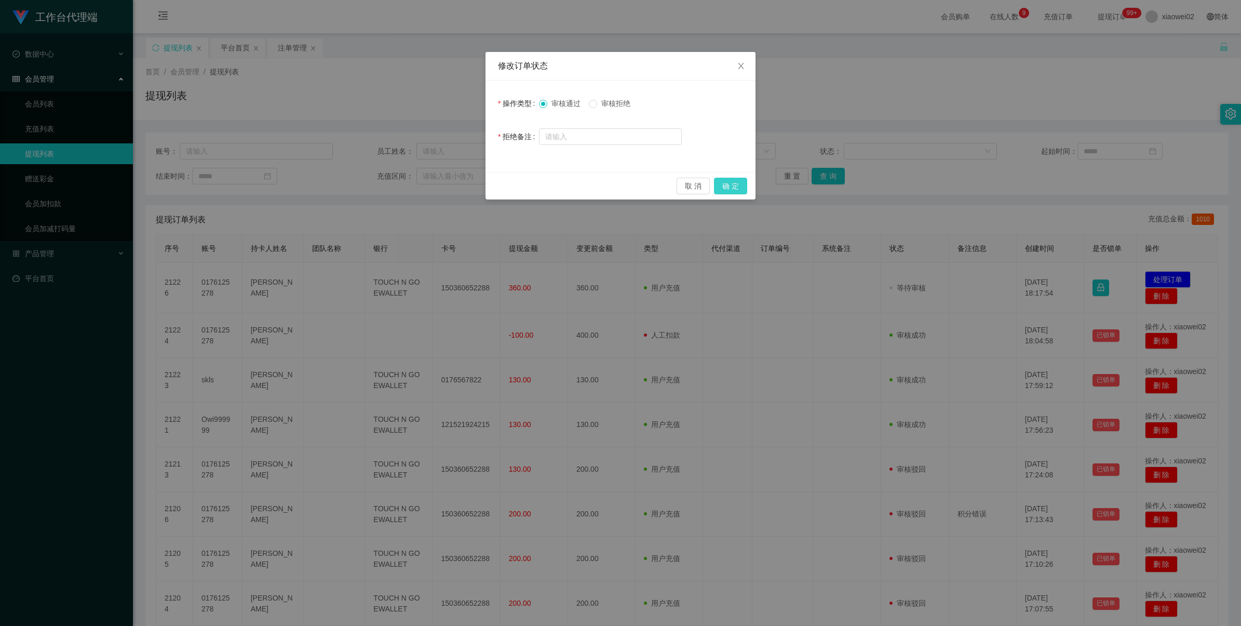
click at [725, 182] on button "确 定" at bounding box center [730, 186] width 33 height 17
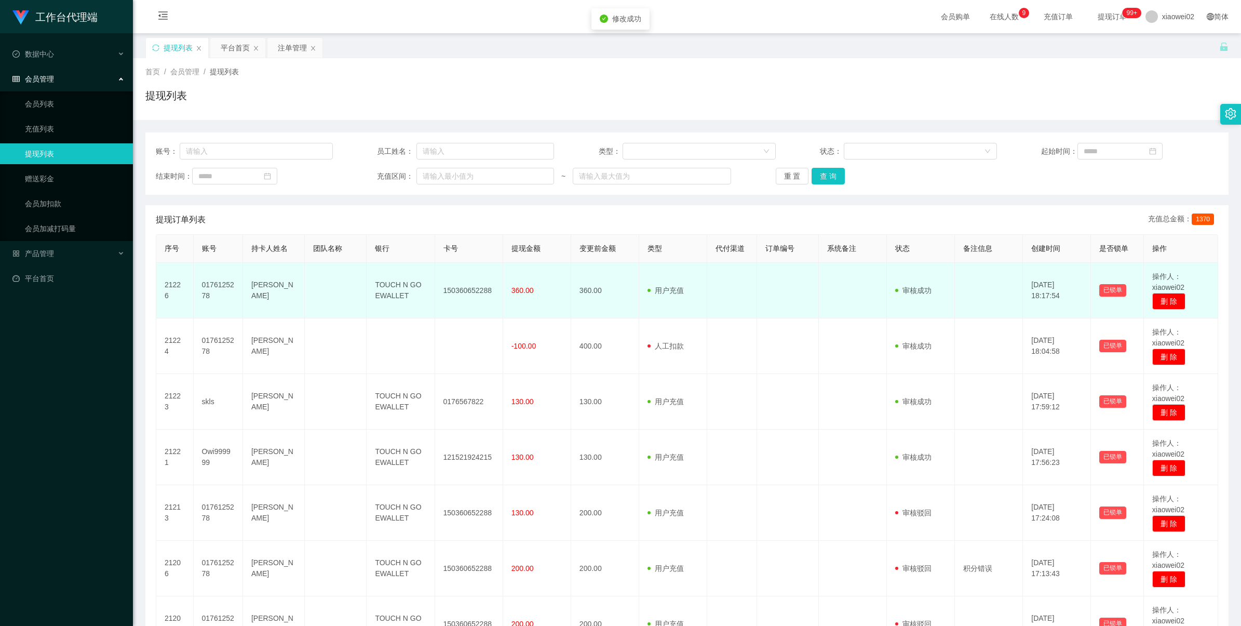
click at [473, 289] on td "150360652288" at bounding box center [469, 291] width 68 height 56
copy td "150360652288"
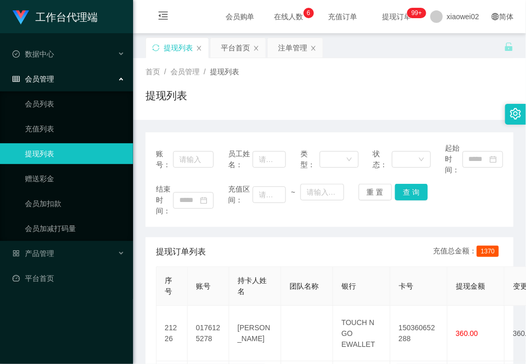
click at [279, 241] on div "提现订单列表 充值总金额： 1370" at bounding box center [329, 251] width 347 height 29
click at [63, 265] on li "产品管理" at bounding box center [66, 254] width 133 height 23
click at [52, 279] on link "平台首页" at bounding box center [68, 278] width 112 height 21
